Goal: Book appointment/travel/reservation

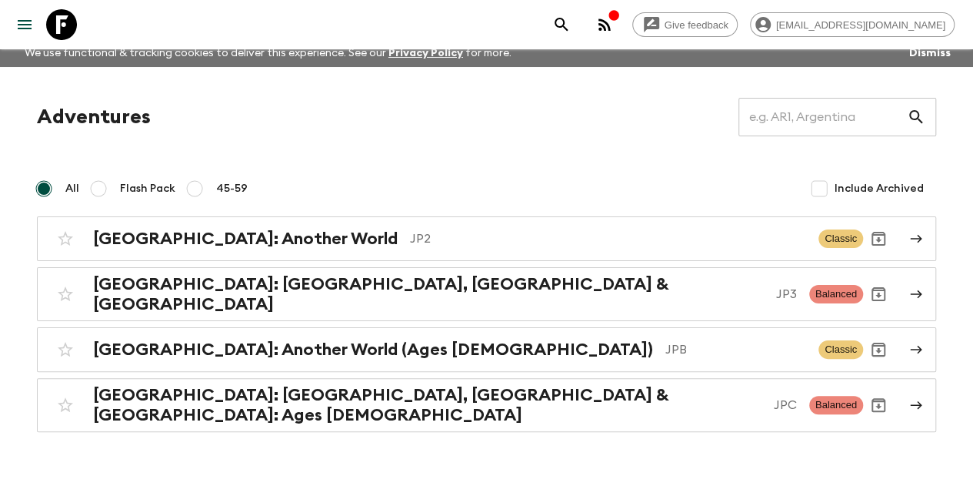
scroll to position [20, 0]
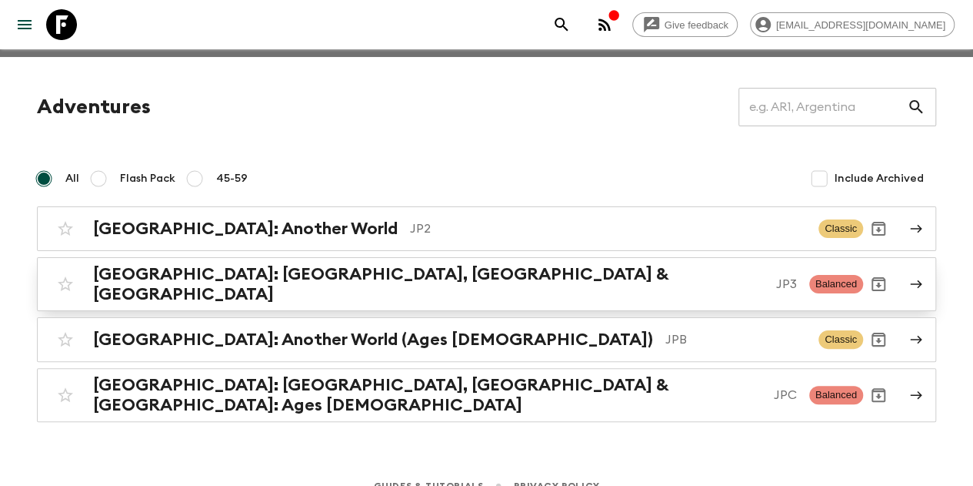
click at [305, 289] on div "[GEOGRAPHIC_DATA]: [GEOGRAPHIC_DATA], Kanazawa & [GEOGRAPHIC_DATA] JP3 Balanced" at bounding box center [456, 284] width 813 height 40
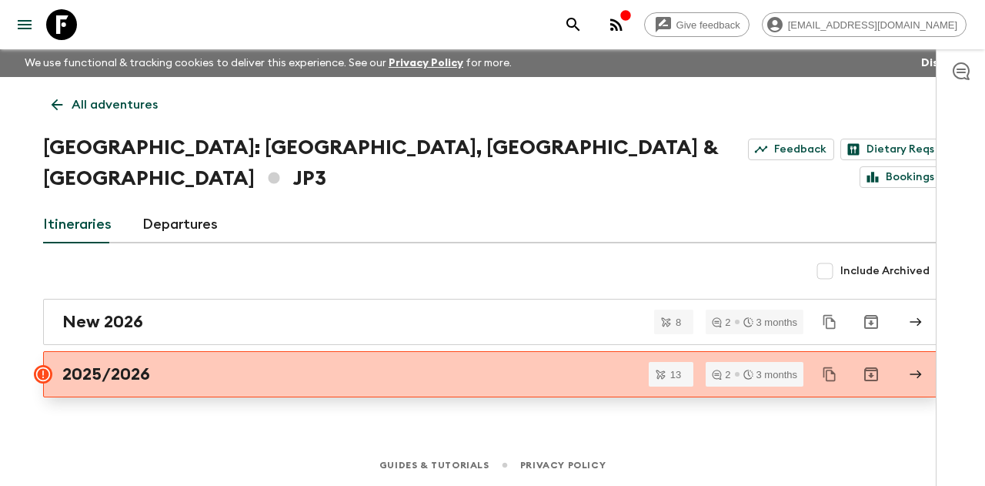
click at [332, 353] on link "2025/2026" at bounding box center [492, 374] width 899 height 46
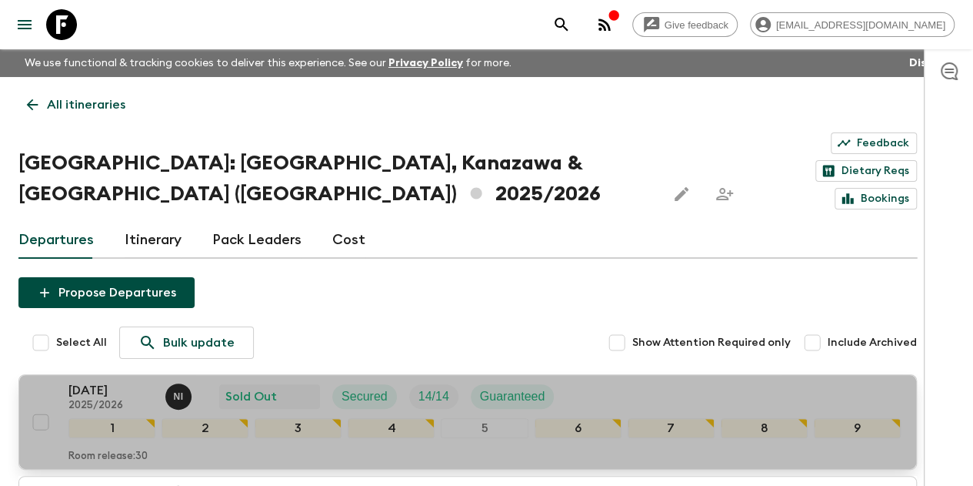
click at [112, 381] on p "[DATE]" at bounding box center [110, 390] width 85 height 18
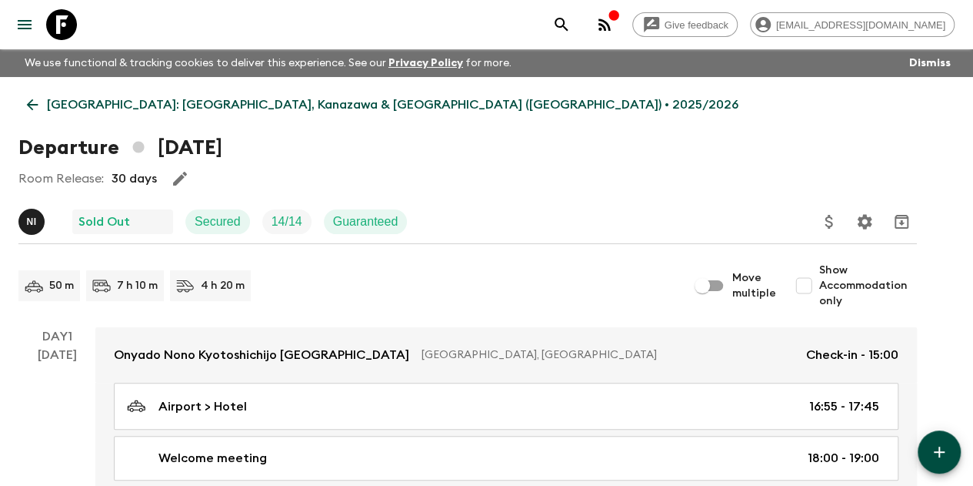
click at [41, 102] on icon at bounding box center [32, 104] width 17 height 17
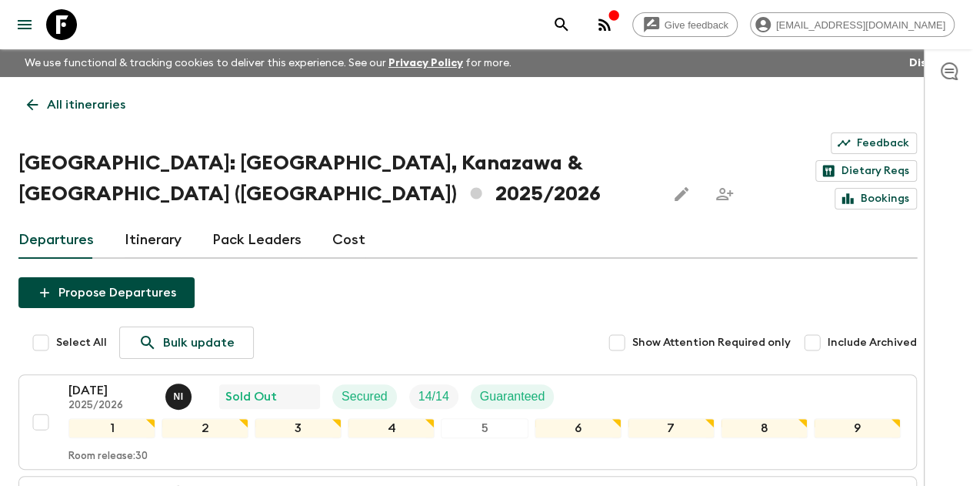
click at [855, 192] on icon at bounding box center [848, 199] width 14 height 14
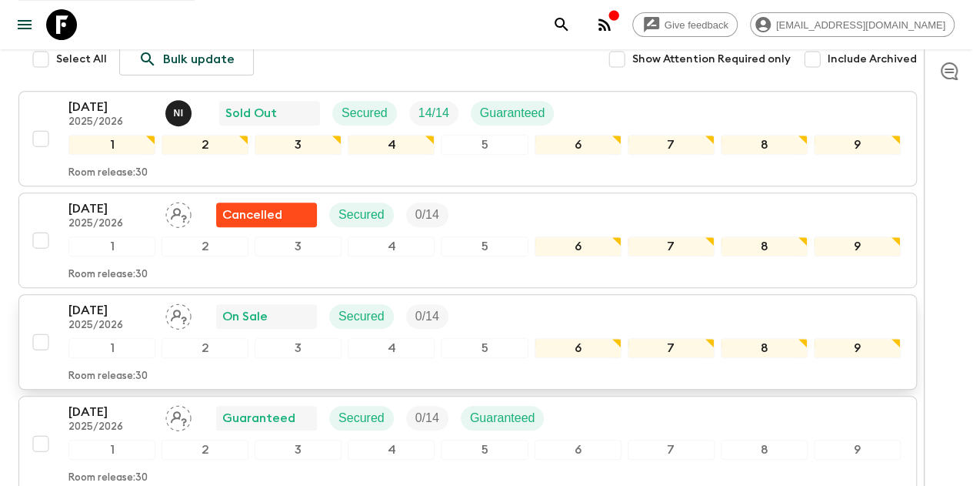
scroll to position [308, 0]
